Goal: Transaction & Acquisition: Purchase product/service

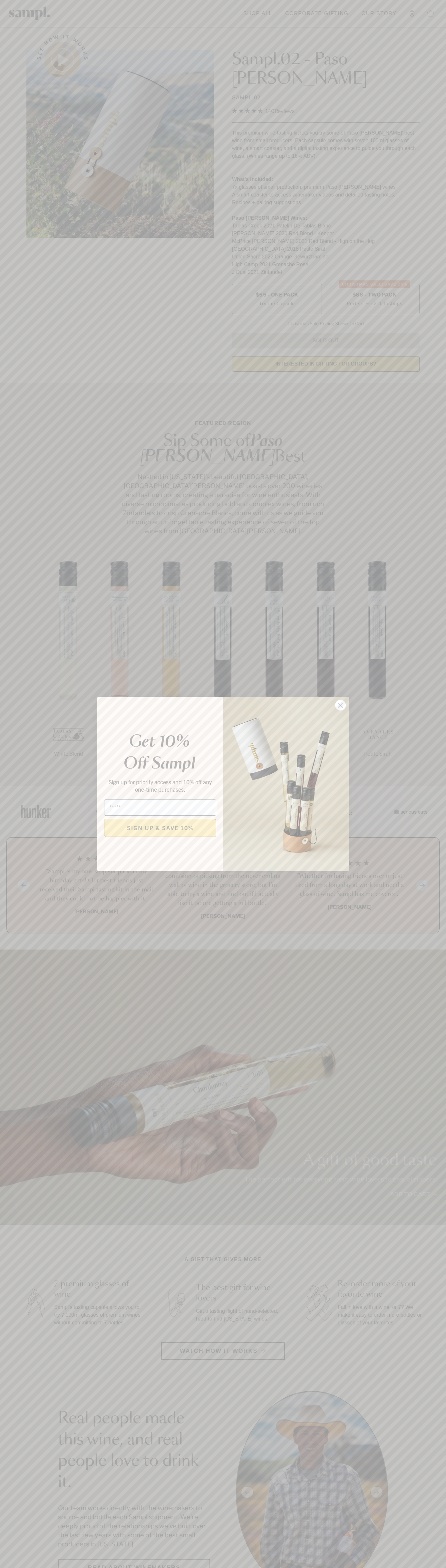
click at [341, 705] on icon "Close dialog" at bounding box center [341, 704] width 4 height 4
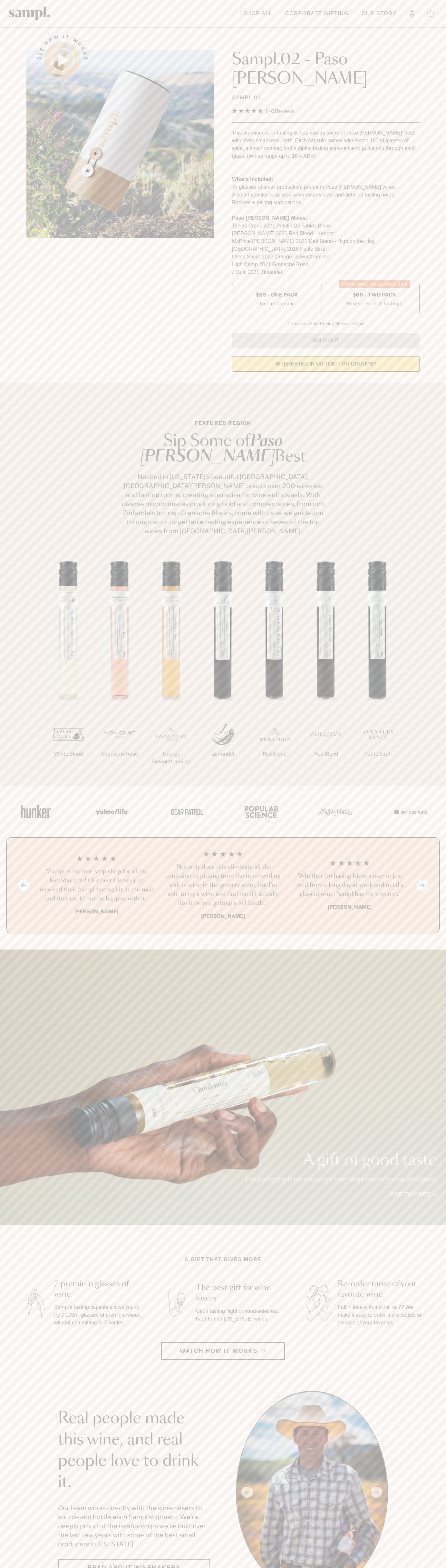
click at [375, 292] on span "$88 - Two Pack" at bounding box center [375, 295] width 45 height 7
click at [21, 13] on img at bounding box center [30, 14] width 41 height 14
click at [298, 1567] on html "Skip to main content Toggle navigation menu Shop All Corporate Gifting Our Stor…" at bounding box center [223, 1582] width 446 height 3163
click at [18, 383] on section "Featured Region Sip Some of Paso Robles Best Nestled in California’s beautiful …" at bounding box center [223, 585] width 446 height 403
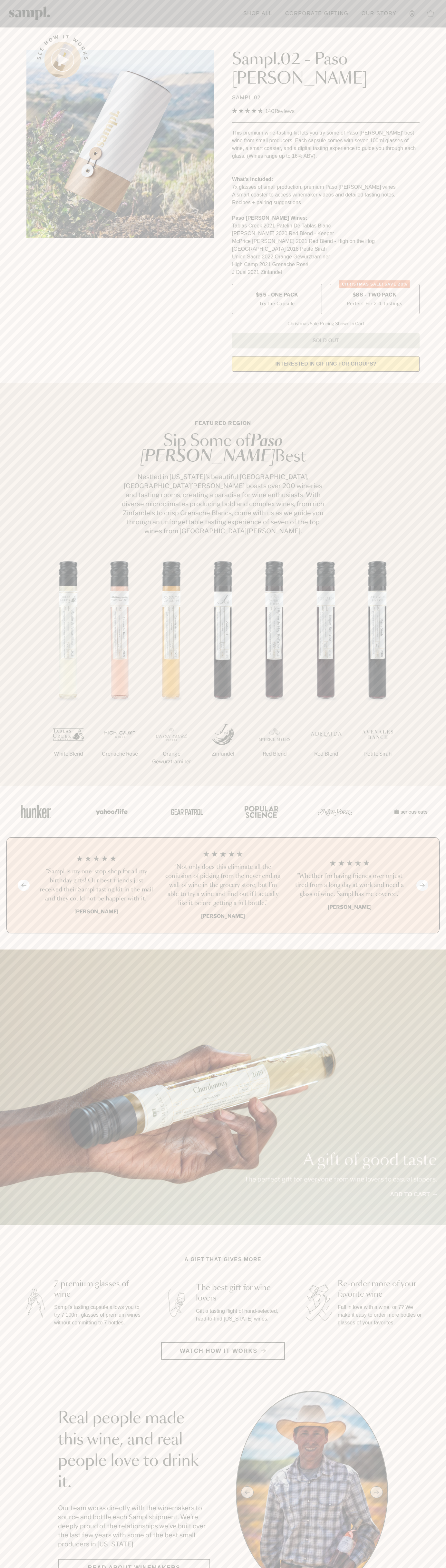
scroll to position [1372, 0]
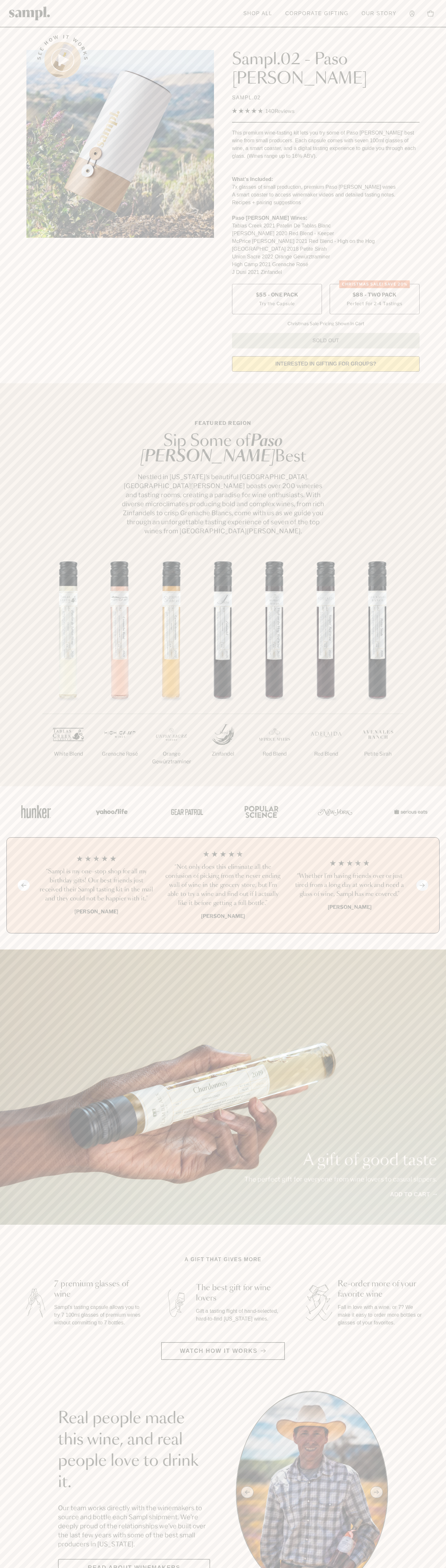
click at [375, 284] on label "CHRISTMAS SALE! Save 20% $88 - Two Pack Perfect For 2-4 Tastings" at bounding box center [375, 299] width 90 height 30
click at [223, 863] on h3 "“Not only does this eliminate all the confusion of picking from the never endin…" at bounding box center [224, 885] width 117 height 45
